Goal: Information Seeking & Learning: Learn about a topic

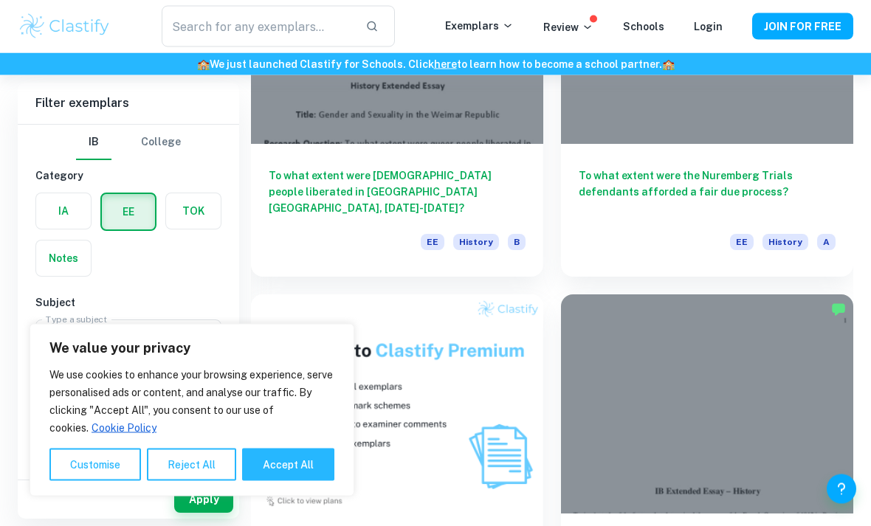
scroll to position [959, 0]
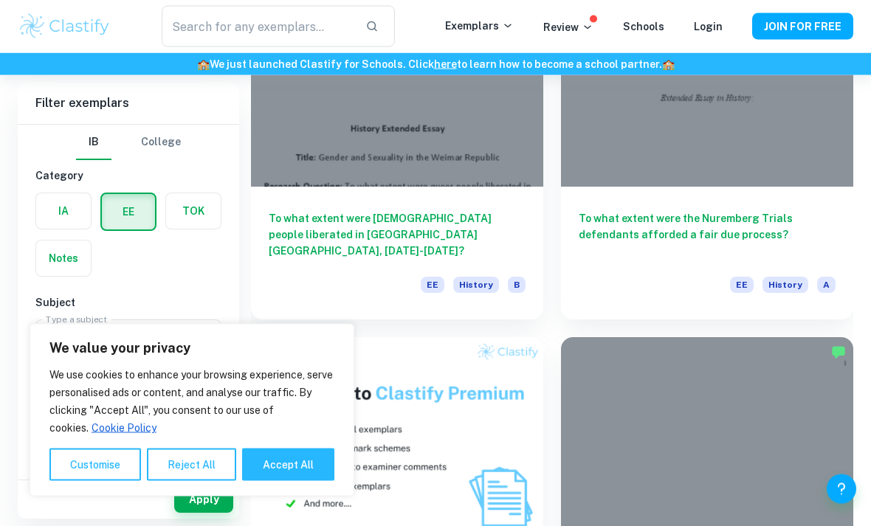
click at [255, 481] on button "Accept All" at bounding box center [288, 465] width 92 height 32
checkbox input "true"
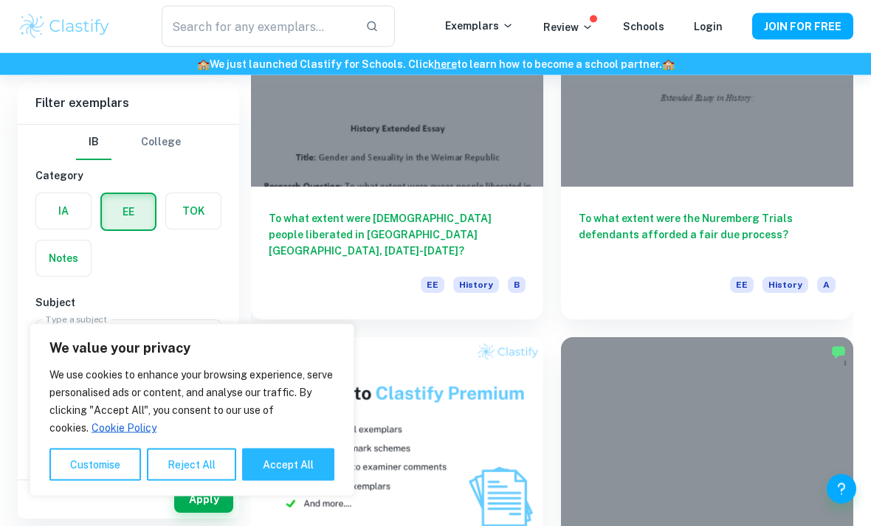
checkbox input "true"
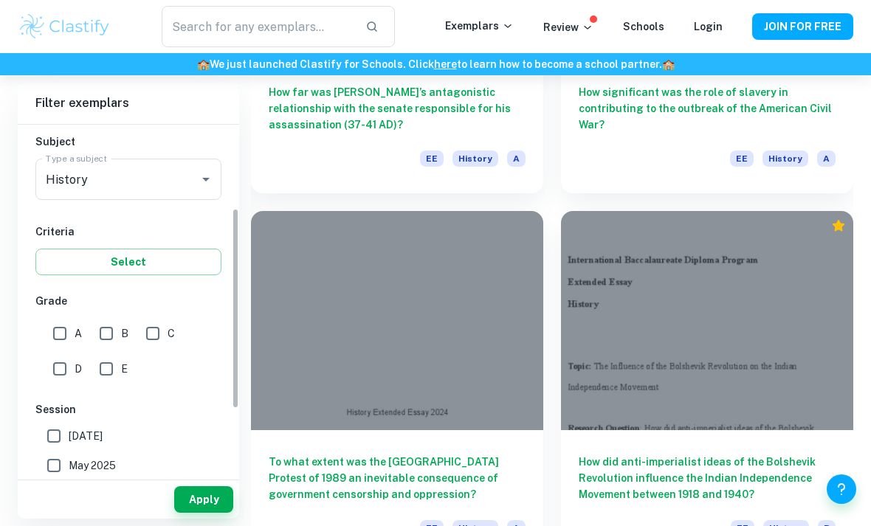
scroll to position [165, 0]
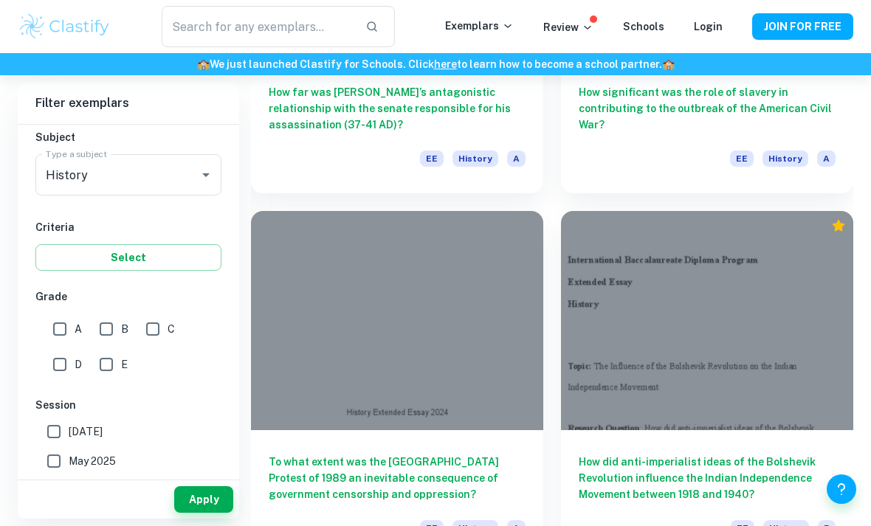
click at [149, 326] on input "C" at bounding box center [153, 329] width 30 height 30
checkbox input "true"
click at [204, 513] on button "Apply" at bounding box center [203, 499] width 59 height 27
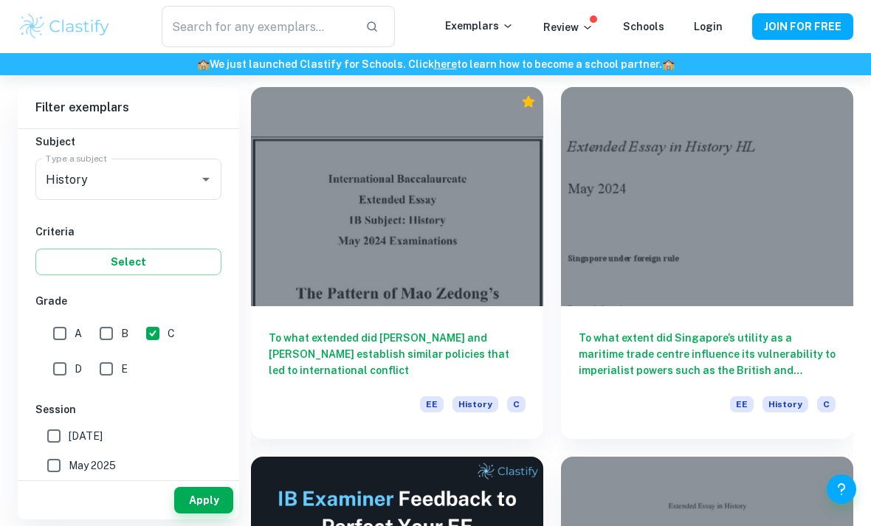
scroll to position [100, 0]
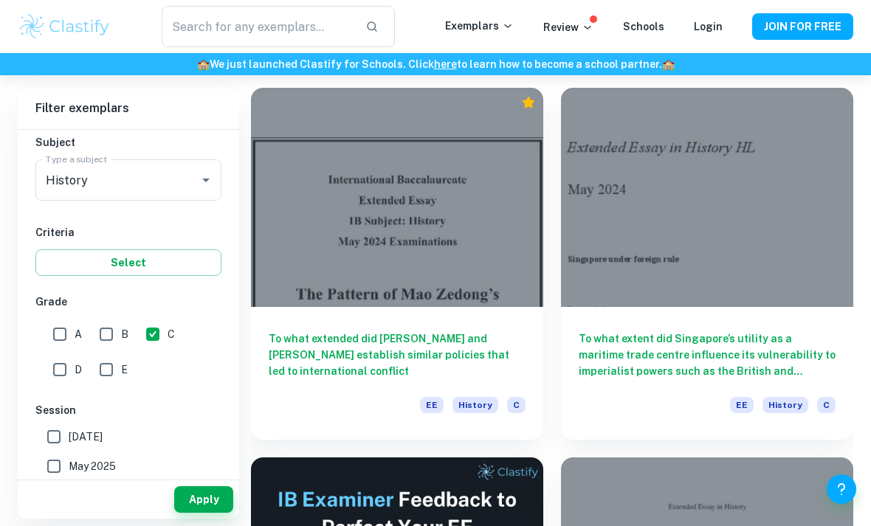
click at [63, 335] on input "A" at bounding box center [60, 335] width 30 height 30
checkbox input "true"
click at [106, 328] on input "B" at bounding box center [107, 335] width 30 height 30
checkbox input "true"
click at [183, 513] on button "Apply" at bounding box center [203, 499] width 59 height 27
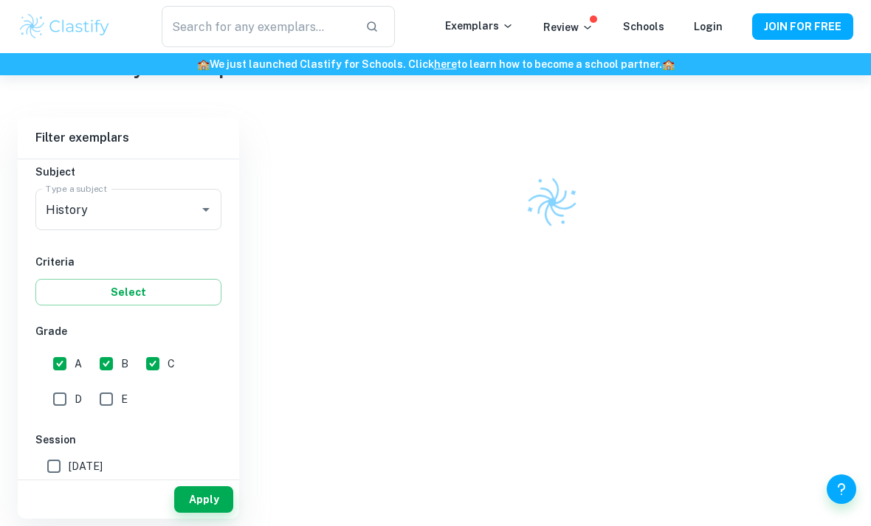
scroll to position [55, 0]
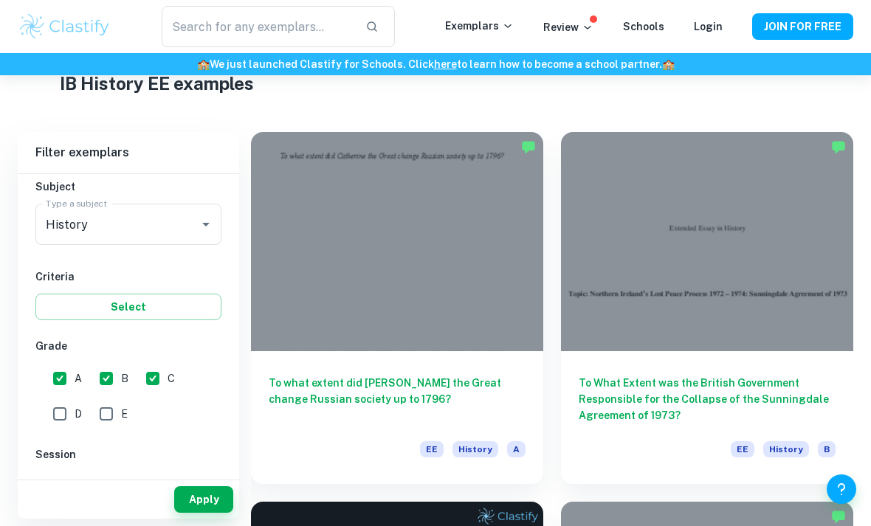
click at [471, 326] on div at bounding box center [397, 241] width 292 height 219
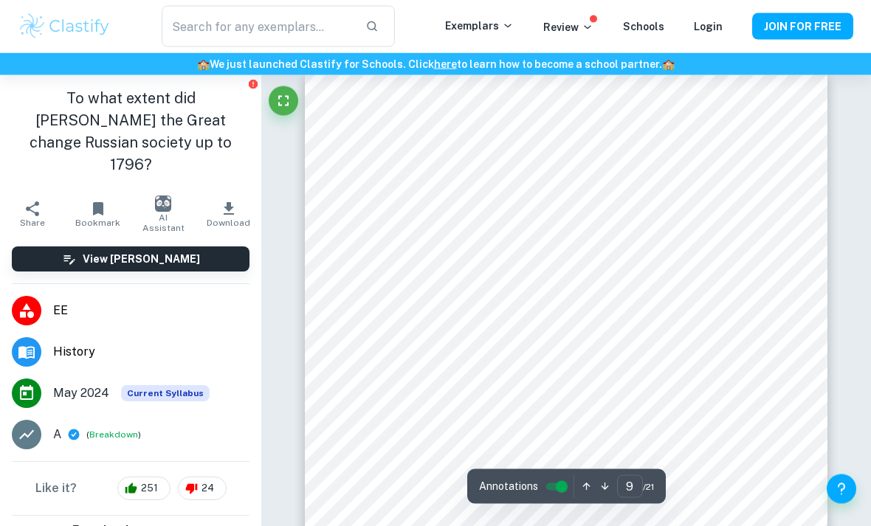
scroll to position [6246, 0]
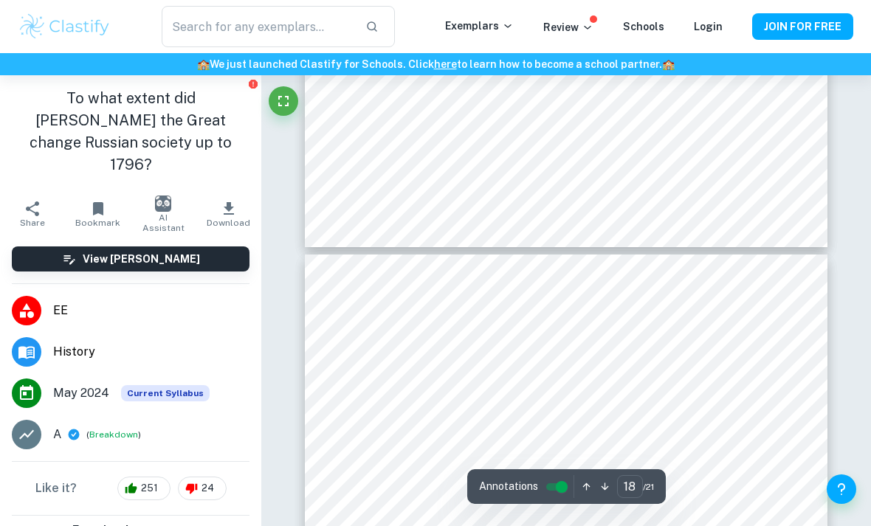
type input "17"
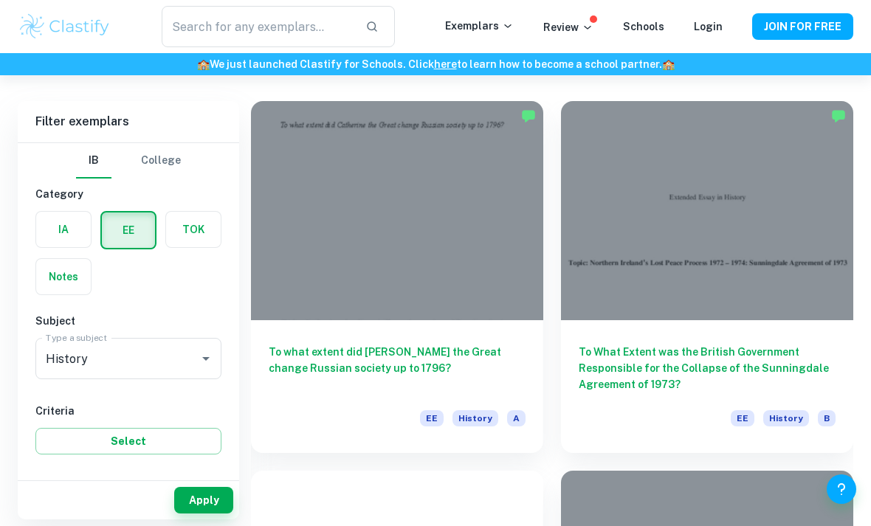
scroll to position [86, 0]
click at [799, 309] on div at bounding box center [707, 211] width 292 height 219
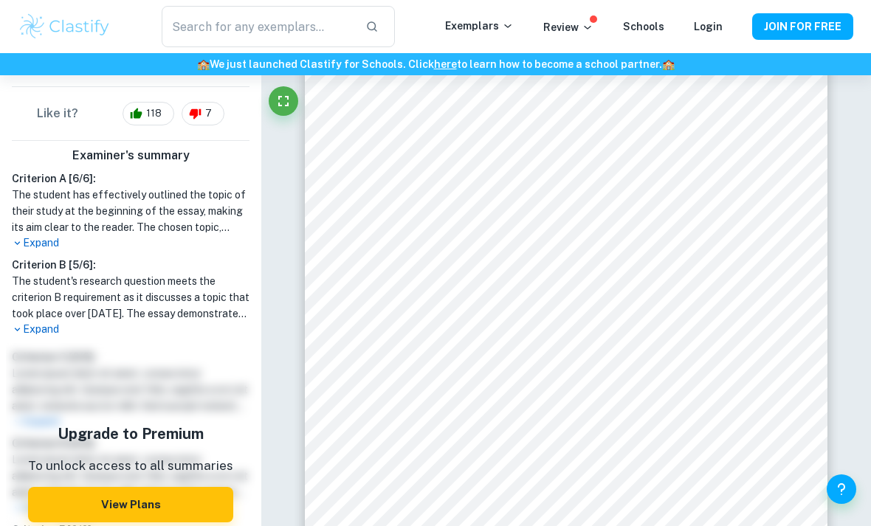
scroll to position [395, 0]
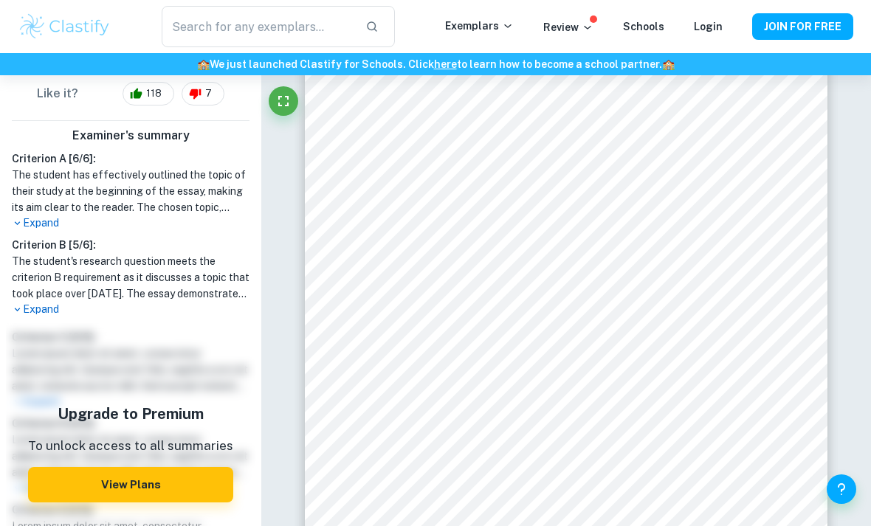
click at [41, 223] on p "Expand" at bounding box center [131, 224] width 238 height 16
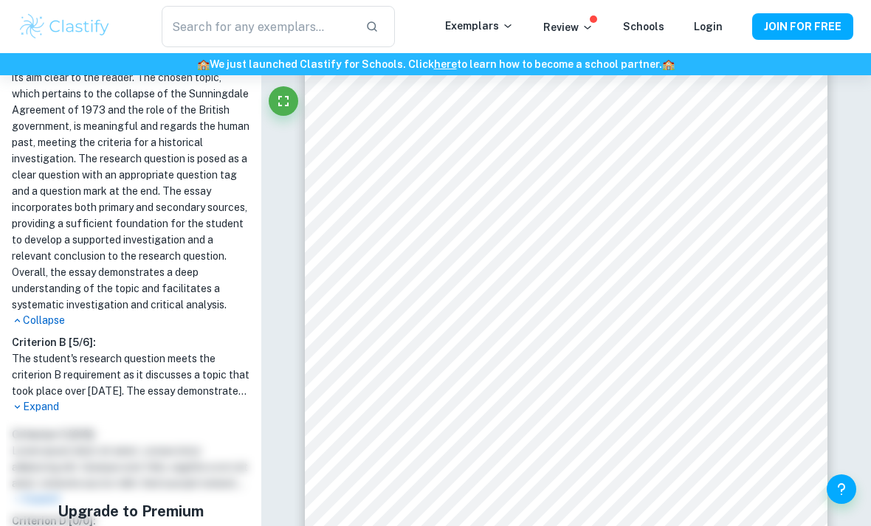
scroll to position [528, 0]
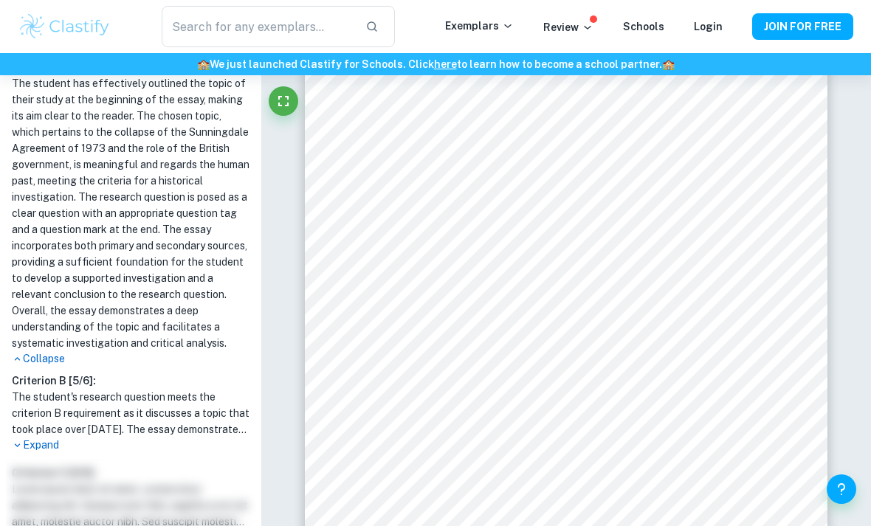
scroll to position [488, 0]
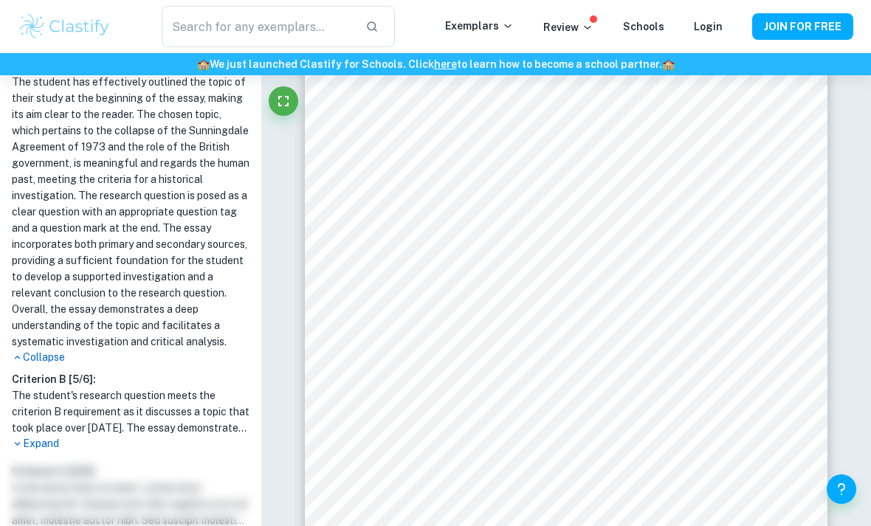
click at [25, 439] on p "Expand" at bounding box center [131, 444] width 238 height 16
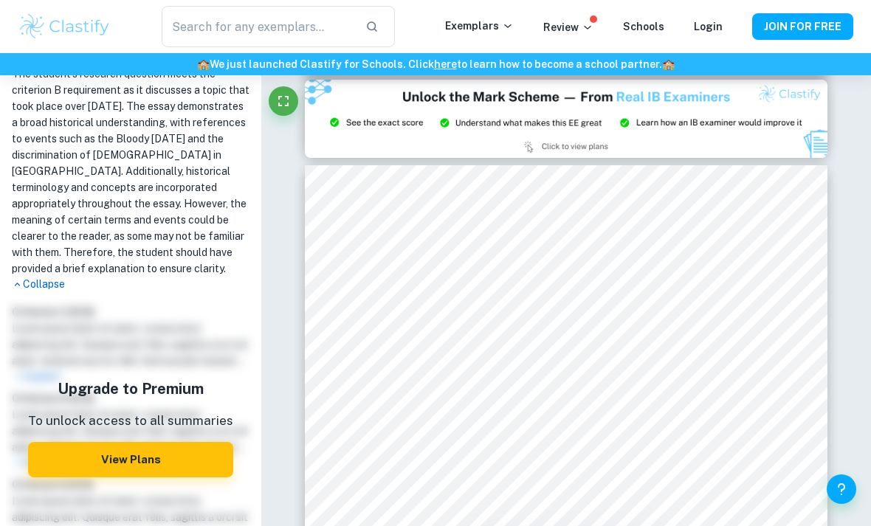
scroll to position [835, 0]
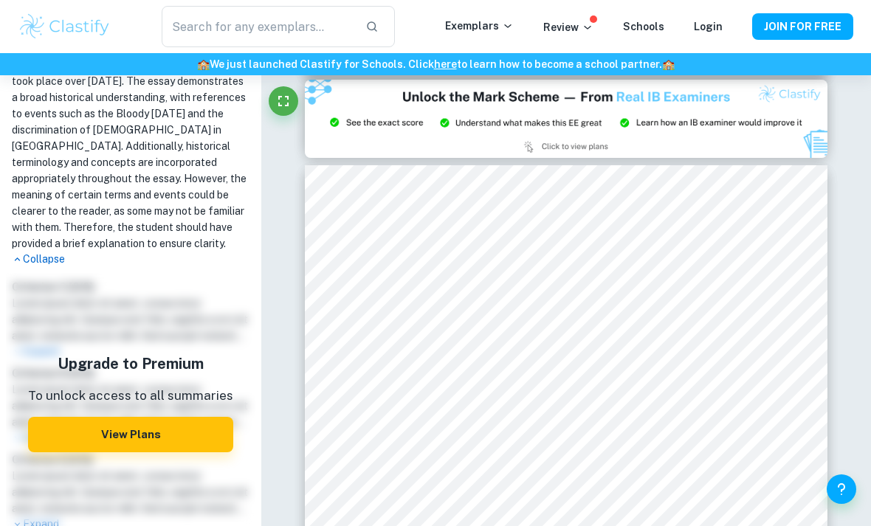
click at [58, 66] on h6 "🏫 We just launched Clastify for Schools. Click here to learn how to become a sc…" at bounding box center [435, 64] width 865 height 16
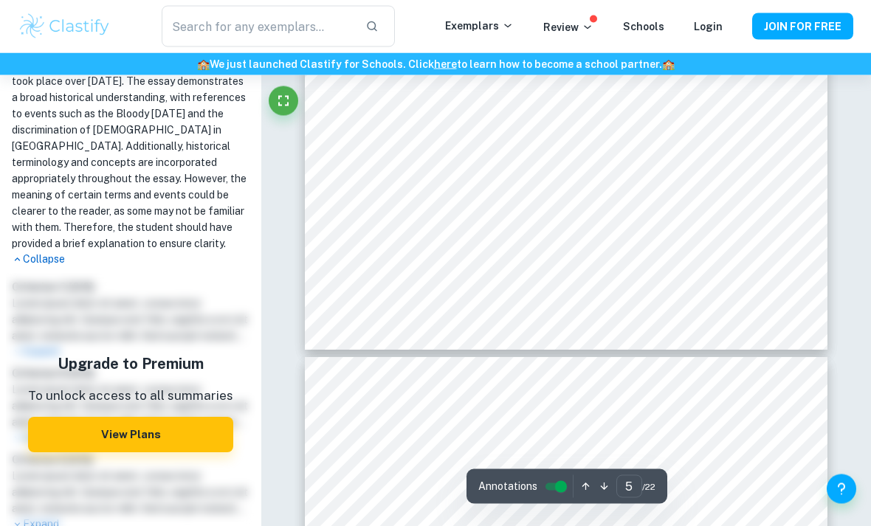
scroll to position [3321, 0]
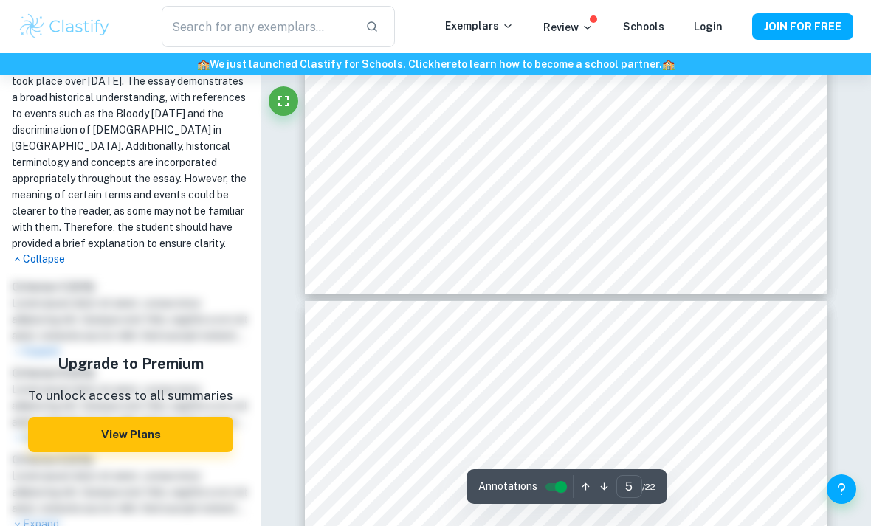
type input "4"
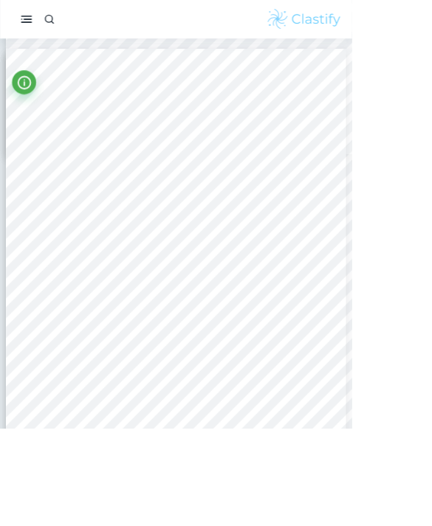
scroll to position [0, 0]
